Goal: Answer question/provide support: Answer question/provide support

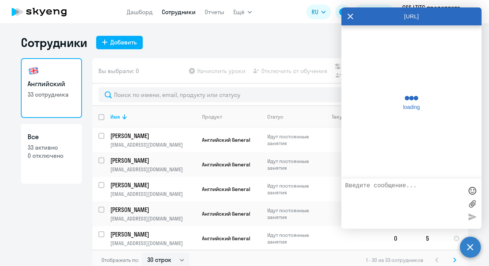
select select "30"
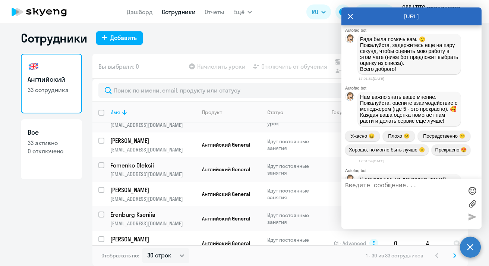
scroll to position [2071, 0]
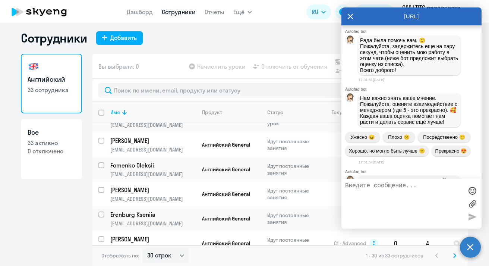
drag, startPoint x: 388, startPoint y: 72, endPoint x: 397, endPoint y: 88, distance: 18.2
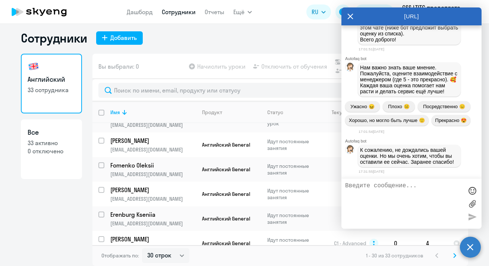
scroll to position [2094, 0]
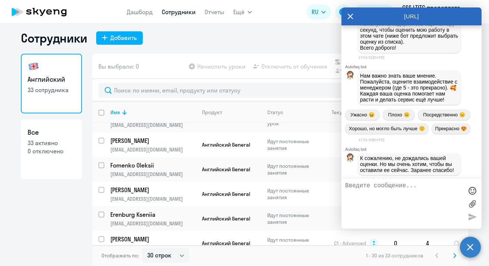
click at [353, 16] on div "[URL]" at bounding box center [411, 16] width 140 height 18
click at [349, 18] on icon at bounding box center [350, 16] width 6 height 18
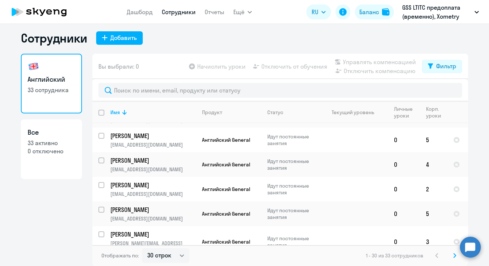
scroll to position [0, 0]
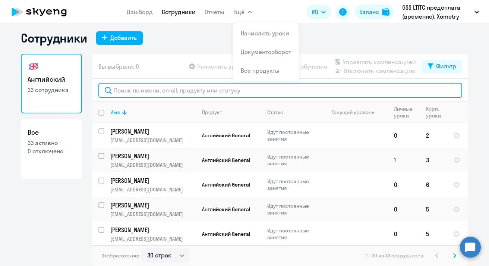
click at [196, 90] on input "text" at bounding box center [280, 90] width 364 height 15
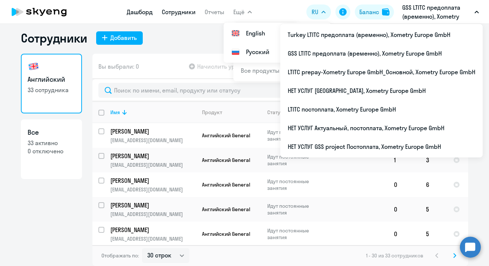
click at [146, 13] on link "Дашборд" at bounding box center [140, 11] width 26 height 7
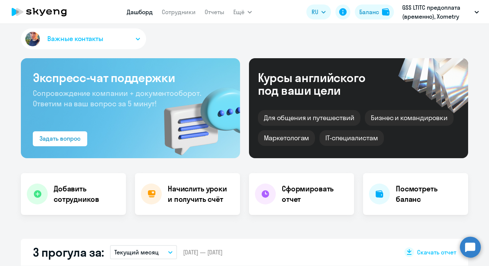
select select "30"
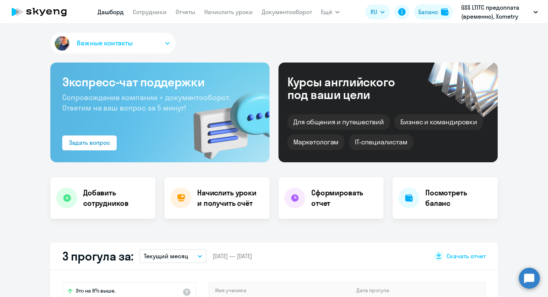
click at [489, 19] on p "GSS LTITC предоплата (временно), Xometry Europe GmbH" at bounding box center [495, 12] width 69 height 18
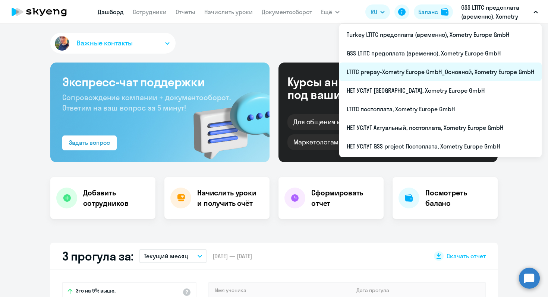
click at [408, 74] on li "LTITC prepay-Xometry Europe GmbH_Основной, Xometry Europe GmbH" at bounding box center [440, 72] width 202 height 19
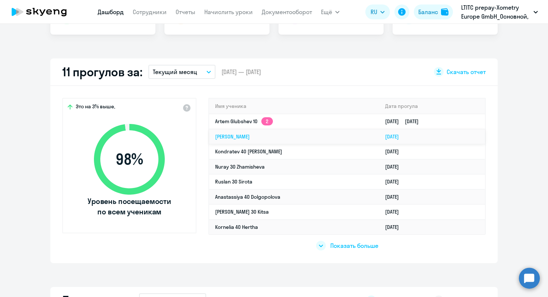
scroll to position [185, 0]
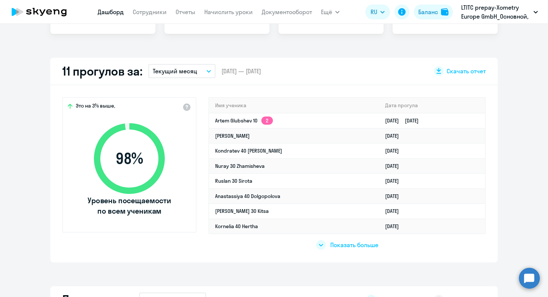
click at [347, 247] on span "Показать больше" at bounding box center [354, 245] width 48 height 8
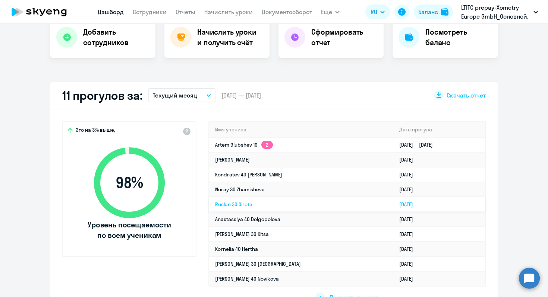
scroll to position [145, 0]
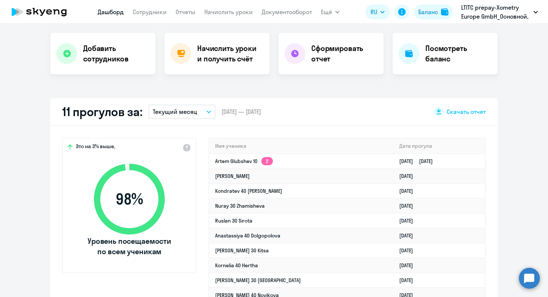
click at [207, 114] on button "Текущий месяц" at bounding box center [181, 112] width 67 height 14
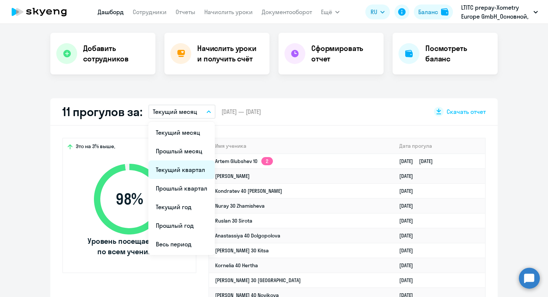
click at [190, 175] on li "Текущий квартал" at bounding box center [181, 170] width 66 height 19
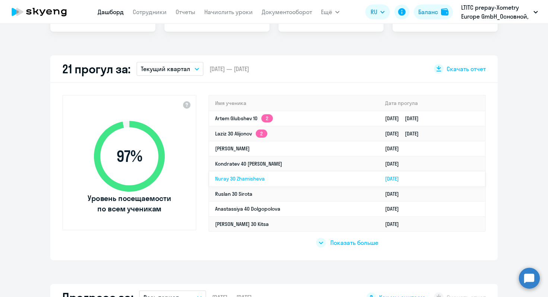
scroll to position [192, 0]
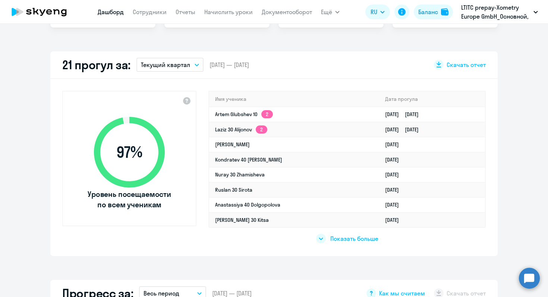
click at [322, 238] on icon at bounding box center [321, 239] width 4 height 2
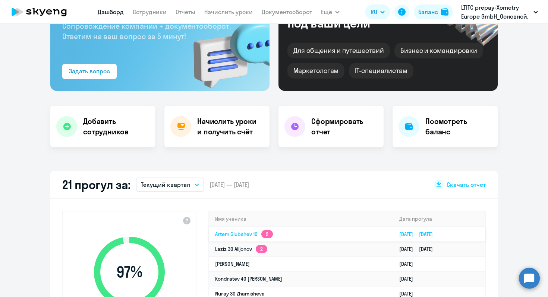
scroll to position [0, 0]
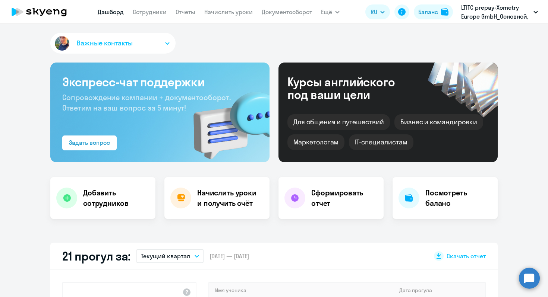
click at [147, 16] on nav "[PERSON_NAME] Отчеты Начислить уроки Документооборот" at bounding box center [205, 11] width 214 height 15
click at [144, 13] on link "Сотрудники" at bounding box center [150, 11] width 34 height 7
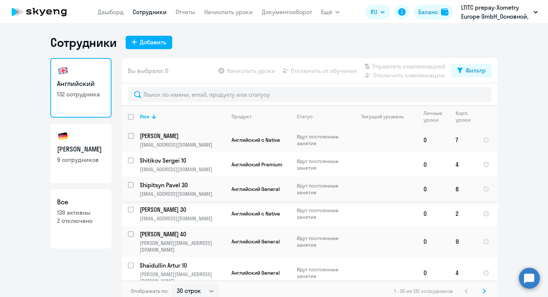
scroll to position [4, 0]
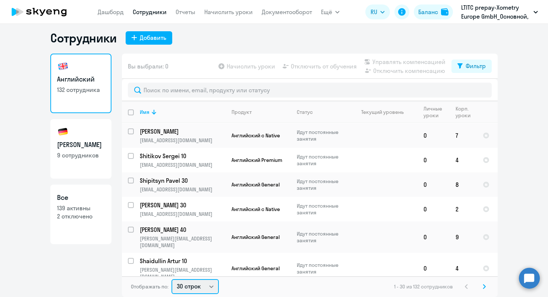
click at [195, 265] on select "30 строк 50 строк 100 строк" at bounding box center [194, 286] width 47 height 15
select select "100"
click at [171, 265] on select "30 строк 50 строк 100 строк" at bounding box center [194, 286] width 47 height 15
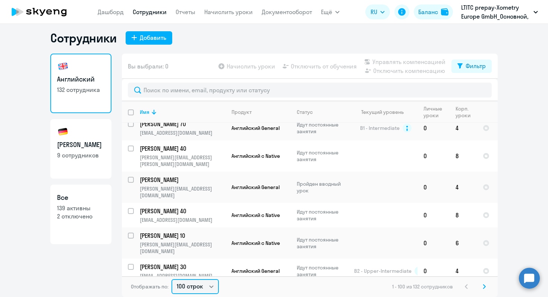
scroll to position [2305, 0]
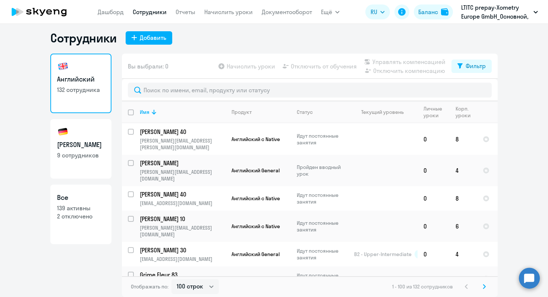
click at [478, 265] on div "1 - 100 из 132 сотрудников" at bounding box center [440, 286] width 97 height 9
click at [481, 265] on svg-icon at bounding box center [484, 286] width 9 height 9
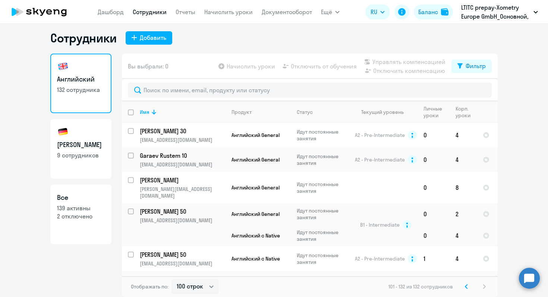
click at [489, 265] on circle at bounding box center [529, 278] width 21 height 21
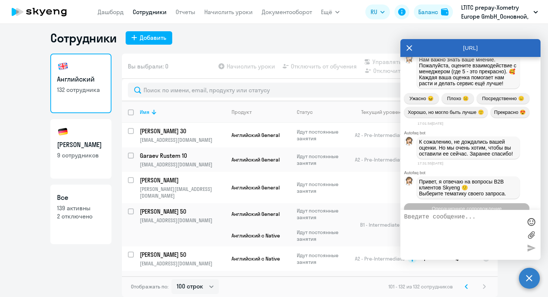
scroll to position [2276, 0]
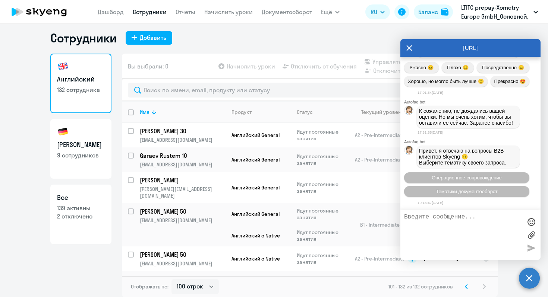
click at [452, 214] on textarea at bounding box center [463, 235] width 118 height 42
type textarea "Здравствуйте! Я правильно понимаю, что у тех, у кого тариф native, работает шаб…"
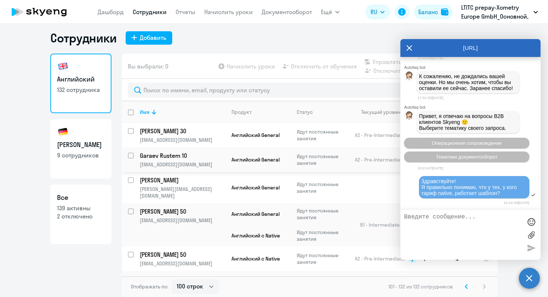
scroll to position [2373, 0]
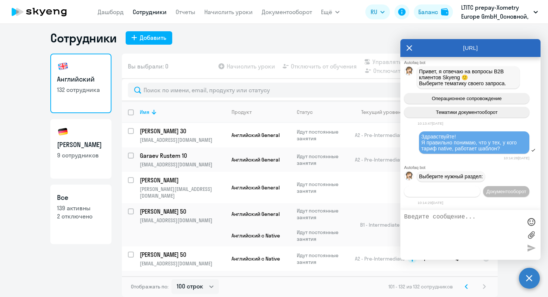
click at [452, 186] on button "Операционное сопровождение" at bounding box center [442, 191] width 76 height 11
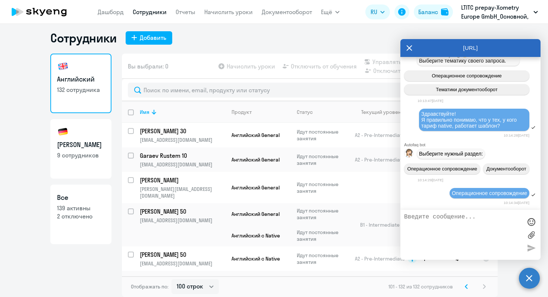
scroll to position [2443, 0]
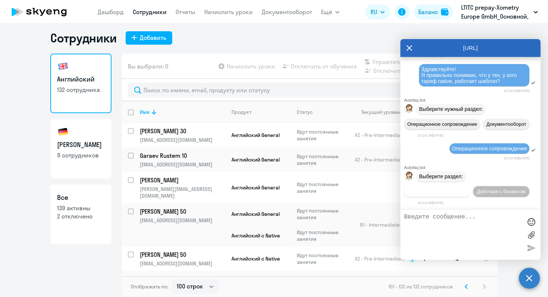
click at [455, 193] on span "Действия по сотрудникам" at bounding box center [437, 192] width 58 height 6
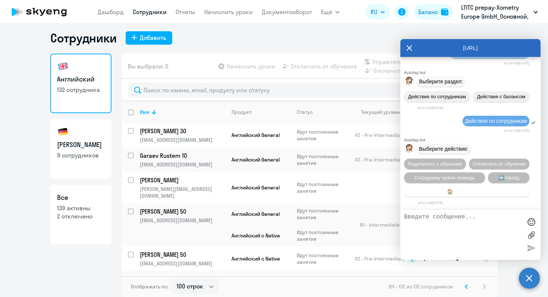
scroll to position [2542, 0]
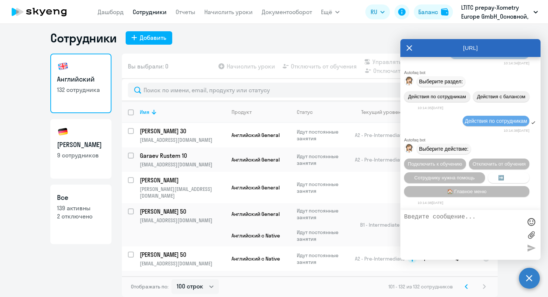
click at [489, 177] on span "➡️ Назад" at bounding box center [508, 178] width 21 height 6
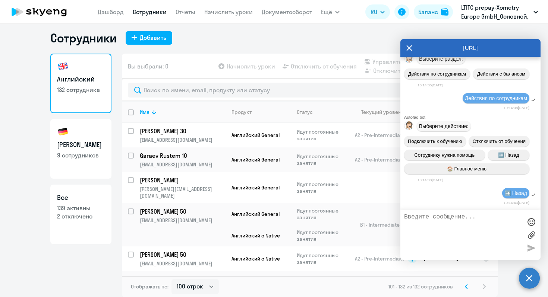
scroll to position [2612, 0]
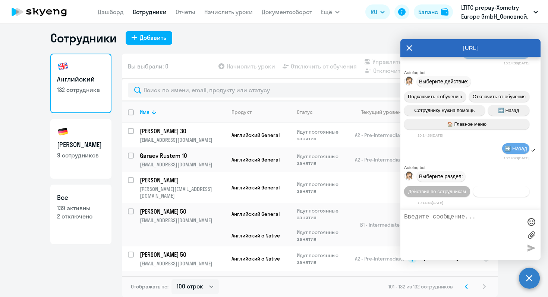
click at [489, 193] on span "Действия с балансом" at bounding box center [501, 192] width 48 height 6
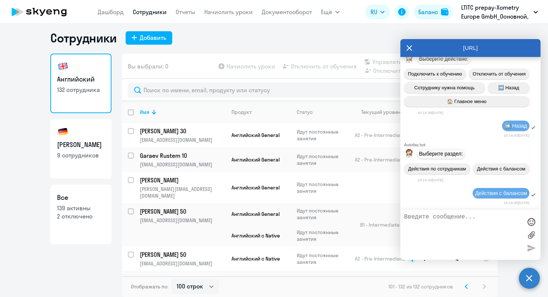
scroll to position [2697, 0]
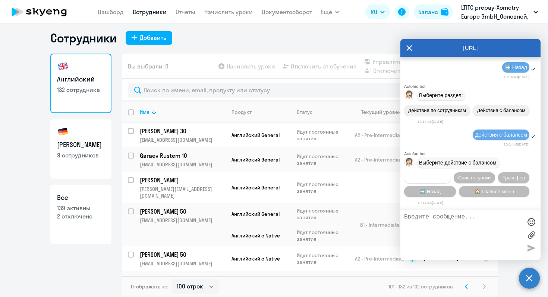
click at [442, 179] on span "Начислить уроки" at bounding box center [427, 178] width 38 height 6
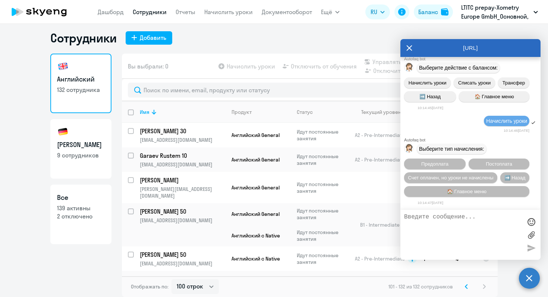
scroll to position [2796, 0]
click at [443, 165] on button "Предоплата" at bounding box center [434, 164] width 61 height 11
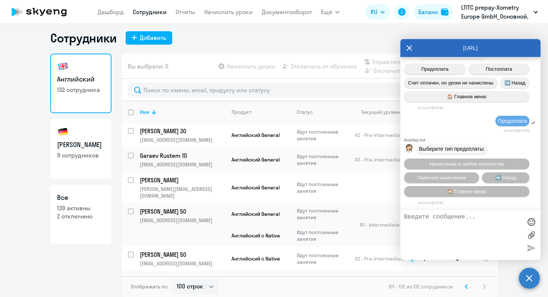
scroll to position [2894, 0]
click at [466, 231] on textarea at bounding box center [463, 235] width 118 height 42
type textarea "j"
type textarea "оператор"
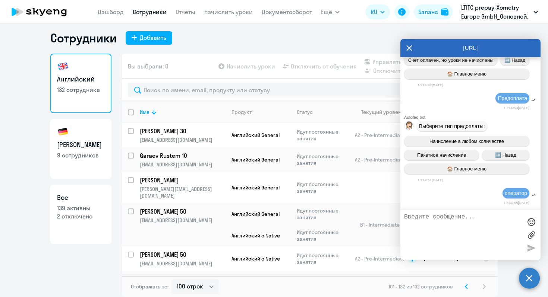
click at [410, 48] on icon at bounding box center [410, 48] width 6 height 6
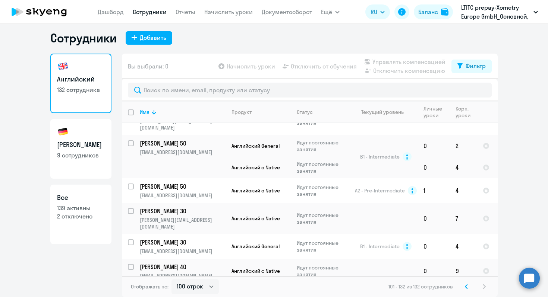
scroll to position [0, 0]
